Goal: Find specific fact: Find specific fact

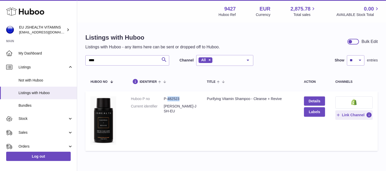
drag, startPoint x: 168, startPoint y: 98, endPoint x: 180, endPoint y: 98, distance: 12.3
click at [180, 98] on dd "P-482523" at bounding box center [180, 98] width 33 height 5
copy dd "482523"
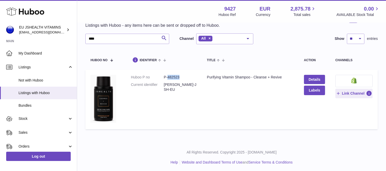
scroll to position [23, 0]
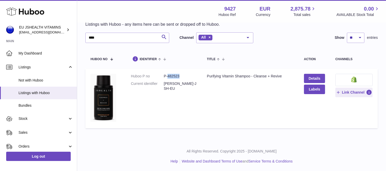
copy dd "482523"
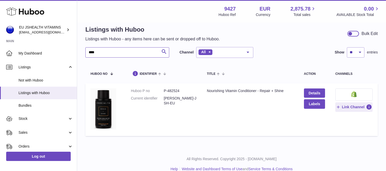
scroll to position [16, 0]
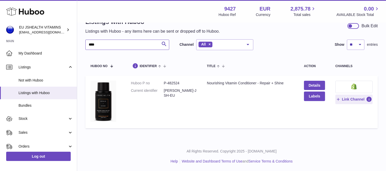
type input "****"
drag, startPoint x: 168, startPoint y: 83, endPoint x: 179, endPoint y: 83, distance: 11.8
click at [179, 83] on dd "P-482524" at bounding box center [180, 83] width 33 height 5
copy dd "482524"
